Goal: Task Accomplishment & Management: Complete application form

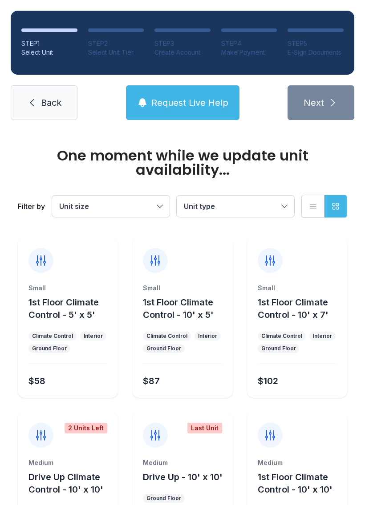
click at [5, 78] on div "STEP 1 Select Unit STEP 2 Select Unit Tier STEP 3 Create Account STEP 4 Make Pa…" at bounding box center [182, 65] width 365 height 131
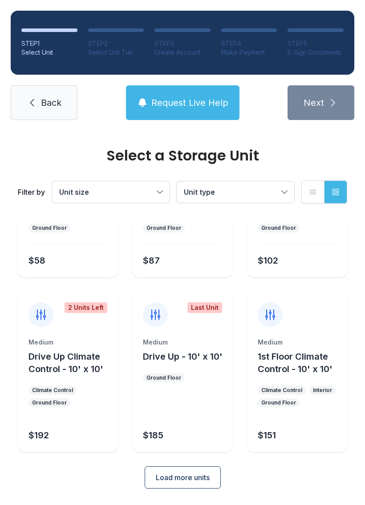
scroll to position [106, 0]
click at [184, 488] on button "Load more units" at bounding box center [183, 478] width 76 height 22
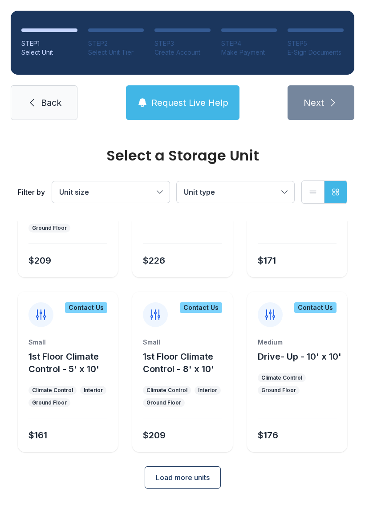
scroll to position [455, 0]
click at [39, 103] on link "Back" at bounding box center [44, 102] width 67 height 35
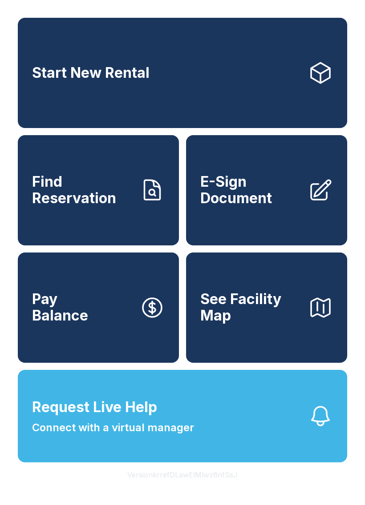
click at [237, 179] on link "E-Sign Document" at bounding box center [266, 190] width 161 height 110
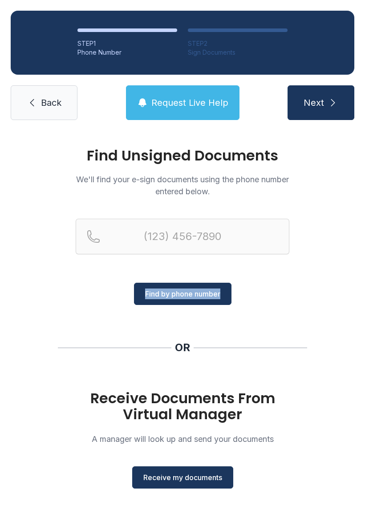
click at [174, 483] on button "Receive my documents" at bounding box center [182, 477] width 101 height 22
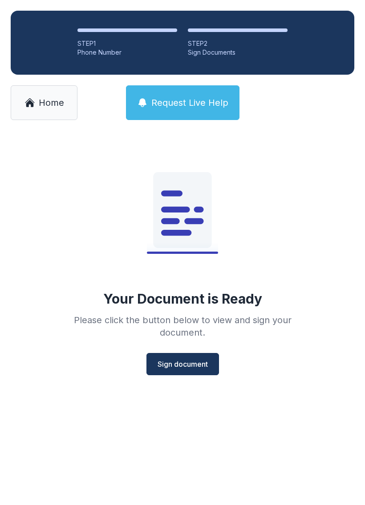
click at [171, 364] on span "Sign document" at bounding box center [182, 364] width 50 height 11
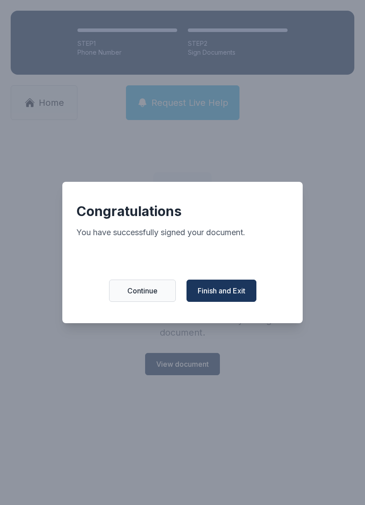
click at [224, 296] on span "Finish and Exit" at bounding box center [221, 290] width 48 height 11
